Goal: Use online tool/utility: Utilize a website feature to perform a specific function

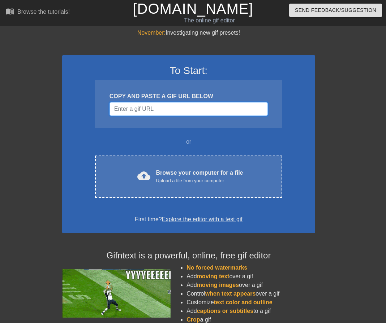
click at [166, 106] on input "Username" at bounding box center [189, 109] width 158 height 14
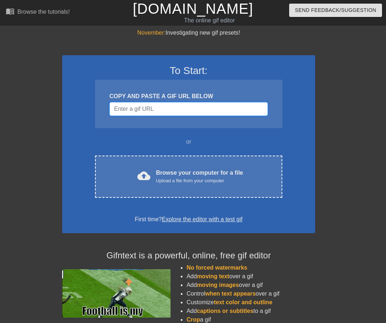
paste input "[URL][DOMAIN_NAME]"
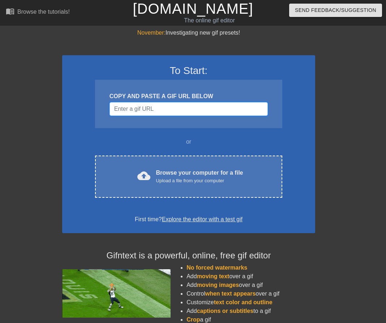
type input "[URL][DOMAIN_NAME]"
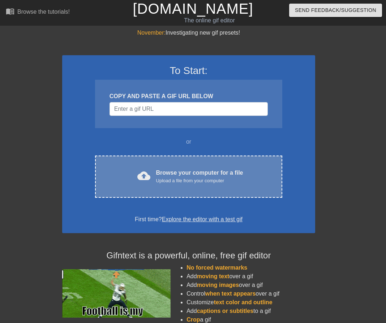
click at [177, 178] on div "Upload a file from your computer" at bounding box center [199, 180] width 87 height 7
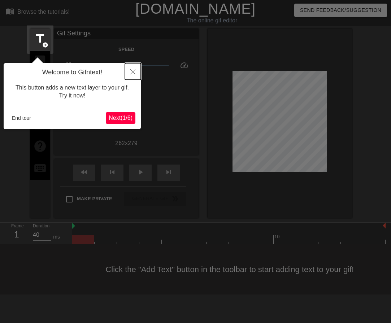
click at [135, 71] on icon "Close" at bounding box center [132, 71] width 5 height 5
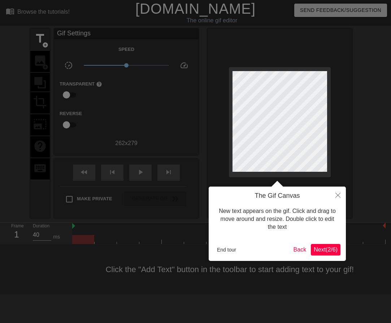
click at [332, 247] on span "Next ( 2 / 6 )" at bounding box center [326, 250] width 24 height 6
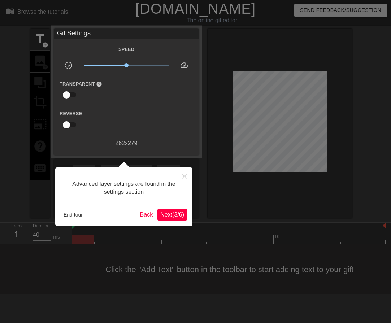
click at [180, 213] on span "Next ( 3 / 6 )" at bounding box center [172, 215] width 24 height 6
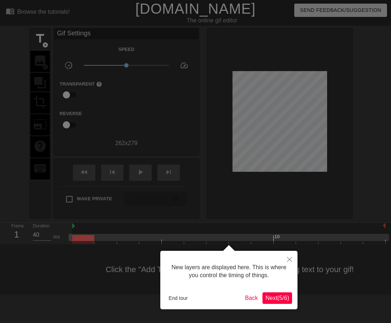
click at [282, 297] on span "Next ( 5 / 6 )" at bounding box center [278, 298] width 24 height 6
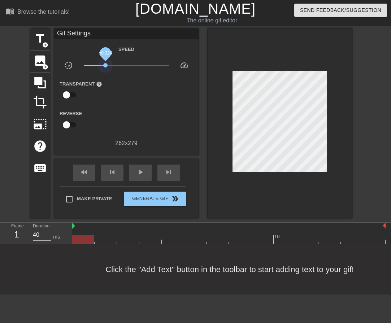
drag, startPoint x: 126, startPoint y: 65, endPoint x: 110, endPoint y: 71, distance: 17.5
click at [107, 67] on span "x0.324" at bounding box center [105, 65] width 4 height 4
click at [42, 45] on span "title" at bounding box center [40, 39] width 14 height 14
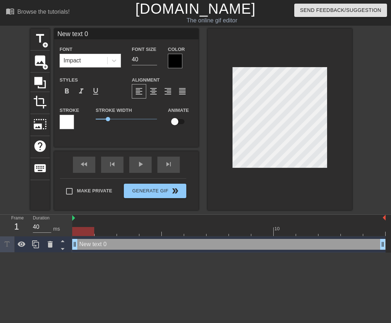
click at [110, 246] on div "New text 0 drag_handle drag_handle" at bounding box center [229, 244] width 314 height 11
click at [342, 116] on div at bounding box center [280, 120] width 145 height 182
type input "O"
type textarea "O"
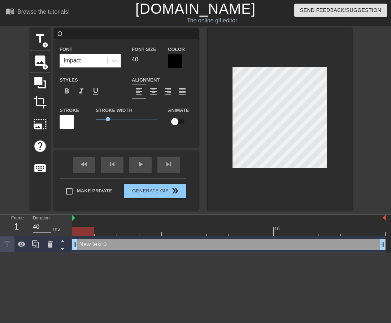
scroll to position [1, 1]
type input "Oh"
type textarea "Oh"
type input "O"
type textarea "O"
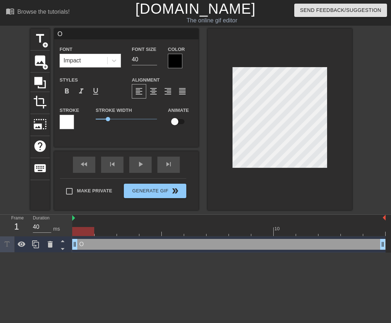
type input "OH"
type textarea "OH"
type input "OH"
type textarea "OH"
type input "OH N"
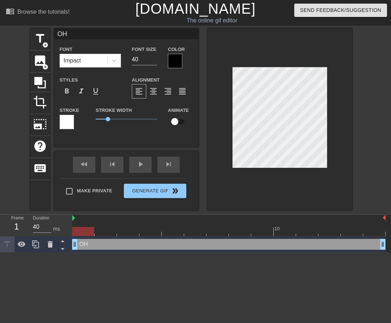
type textarea "OH N"
type input "OH NO"
type textarea "OH NO"
type input "OH NO,"
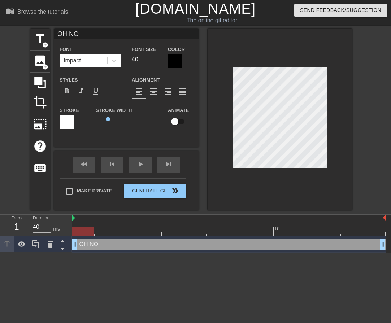
type textarea "OH NO,"
type input "OH NO,"
type textarea "OH NO,"
type input "OH NO, S"
type textarea "OH NO, S"
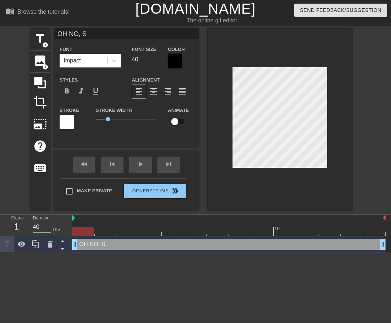
type input "OH NO, SH"
type textarea "OH NO, SH"
type input "OH NO, SHE"
type textarea "OH NO, SHE"
type input "OH NO, SHE'"
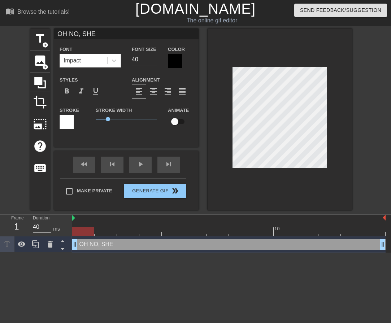
type textarea "OH NO, SHE'"
type input "OH NO, SHE'S"
type textarea "OH NO, SHE'S"
type input "OH NO, SHE'S"
type textarea "OH NO, SHE'S"
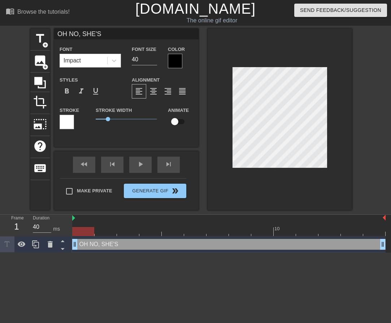
type input "OH NO, SHE'S H"
type textarea "OH NO, SHE'S H"
type input "OH NO, SHE'S HO"
type textarea "OH NO, SHE'S HO"
type input "OH NO, SHE'S HOT"
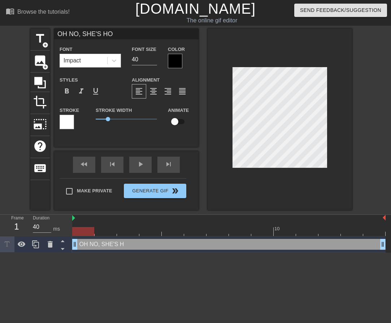
type textarea "OH NO, SHE'S HOT"
type input "OH NO, SHE'S HOT!"
type textarea "OH NO, SHE'S HOT!"
type input "OH NO, SHE'S HOT"
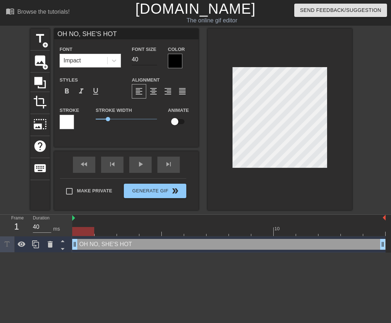
type textarea "OH NO, SHE'S HOT"
click at [141, 61] on input "40" at bounding box center [144, 60] width 25 height 12
click at [155, 59] on input "41" at bounding box center [144, 60] width 25 height 12
click at [154, 62] on input "40" at bounding box center [144, 60] width 25 height 12
click at [154, 62] on input "39" at bounding box center [144, 60] width 25 height 12
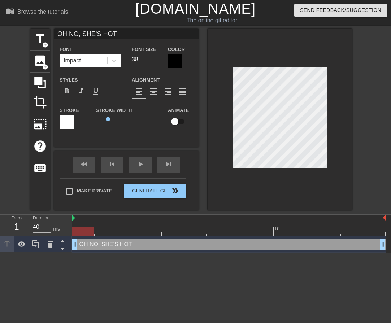
click at [154, 62] on input "38" at bounding box center [144, 60] width 25 height 12
type input "37"
click at [154, 62] on input "37" at bounding box center [144, 60] width 25 height 12
click at [178, 59] on div at bounding box center [175, 61] width 14 height 14
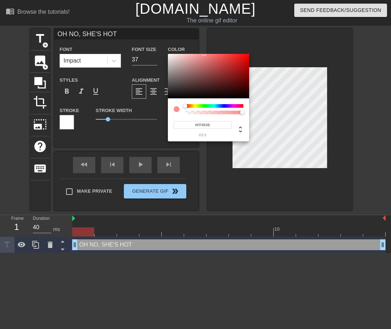
type input "#FFFFFF"
drag, startPoint x: 169, startPoint y: 57, endPoint x: 159, endPoint y: 47, distance: 14.8
click at [159, 47] on div "#FFFFFF hex" at bounding box center [195, 164] width 391 height 329
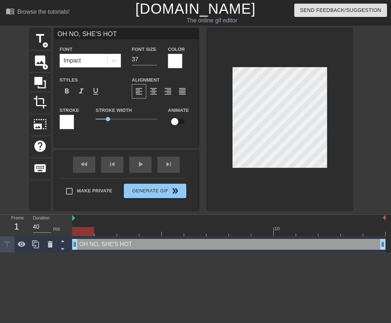
click at [183, 59] on div "Color" at bounding box center [180, 56] width 25 height 23
click at [177, 59] on div at bounding box center [175, 61] width 14 height 14
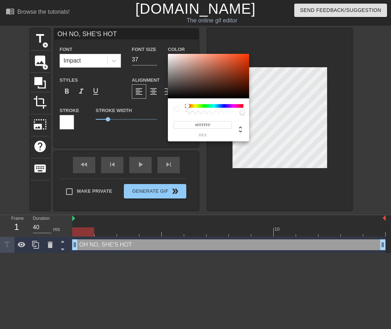
drag, startPoint x: 192, startPoint y: 106, endPoint x: 176, endPoint y: 102, distance: 15.5
click at [180, 108] on div at bounding box center [209, 109] width 70 height 10
type input "#151414"
click at [172, 95] on div at bounding box center [208, 76] width 81 height 45
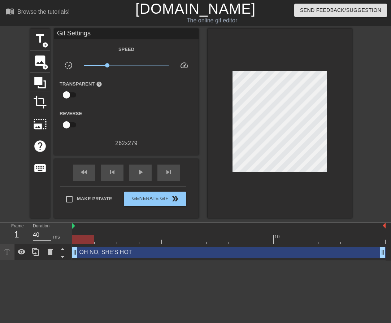
click at [67, 95] on input "checkbox" at bounding box center [66, 95] width 41 height 14
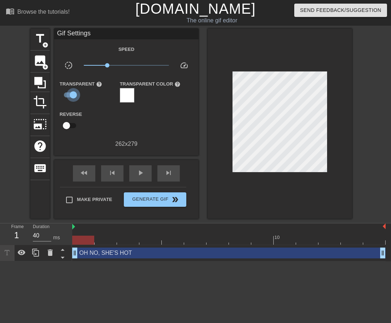
click at [68, 94] on input "checkbox" at bounding box center [73, 95] width 41 height 14
checkbox input "false"
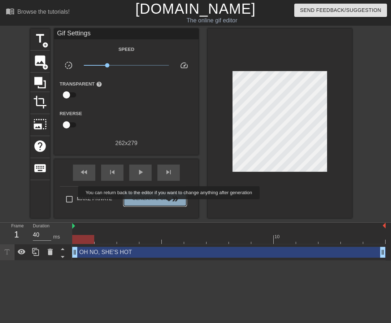
click at [170, 205] on button "Generate Gif double_arrow" at bounding box center [155, 199] width 63 height 14
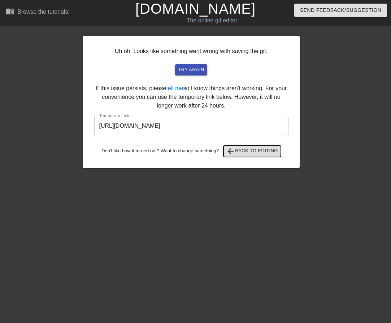
click at [255, 150] on span "arrow_back Back to Editing" at bounding box center [253, 151] width 52 height 9
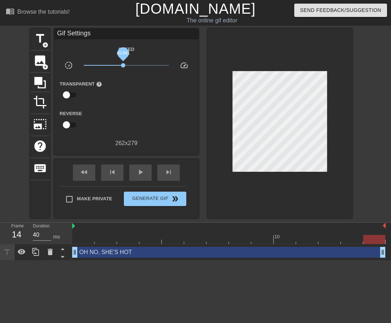
drag, startPoint x: 107, startPoint y: 63, endPoint x: 123, endPoint y: 65, distance: 16.0
click at [123, 65] on span "x0.841" at bounding box center [123, 65] width 4 height 4
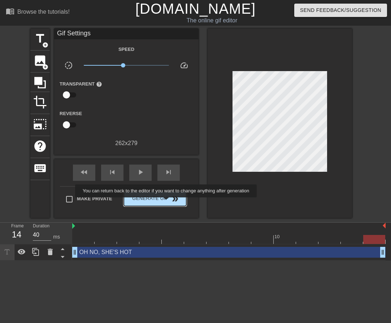
click at [166, 203] on button "Generate Gif double_arrow" at bounding box center [155, 199] width 63 height 14
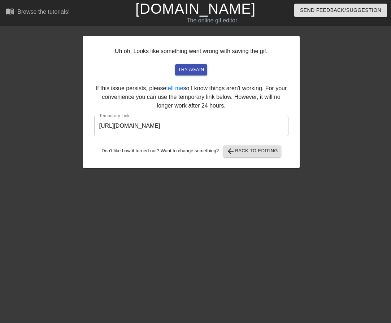
click at [209, 125] on input "https://www.gifntext.com/temp_generations/8JyZo4YJ.gif" at bounding box center [191, 126] width 194 height 20
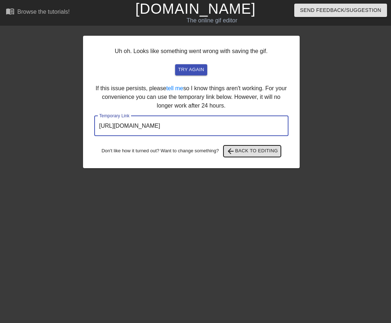
click at [239, 153] on span "arrow_back Back to Editing" at bounding box center [253, 151] width 52 height 9
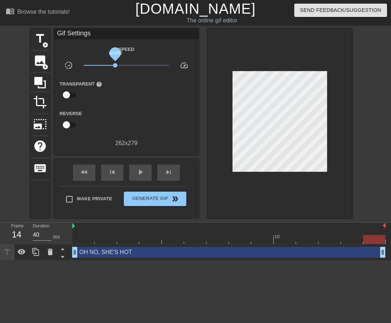
drag, startPoint x: 121, startPoint y: 63, endPoint x: 115, endPoint y: 65, distance: 6.4
click at [115, 65] on span "x0.550" at bounding box center [127, 65] width 86 height 9
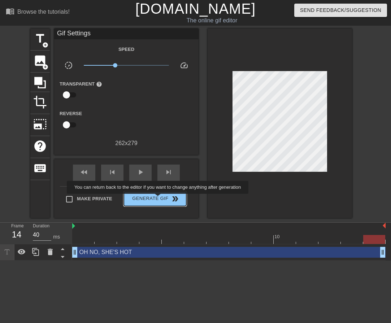
click at [158, 199] on span "Generate Gif double_arrow" at bounding box center [155, 199] width 57 height 9
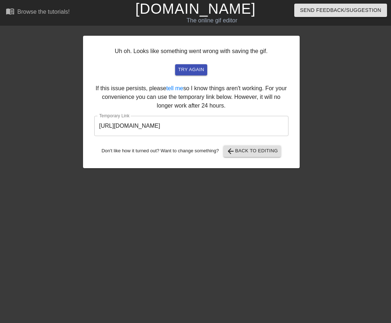
click at [227, 132] on input "https://www.gifntext.com/temp_generations/0USxj1t7.gif" at bounding box center [191, 126] width 194 height 20
